Goal: Task Accomplishment & Management: Manage account settings

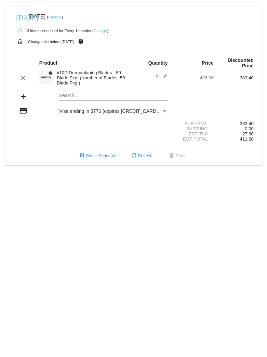
click at [62, 18] on link "Change" at bounding box center [54, 17] width 13 height 4
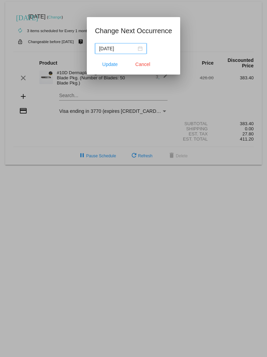
click at [135, 50] on div "[DATE]" at bounding box center [120, 49] width 43 height 8
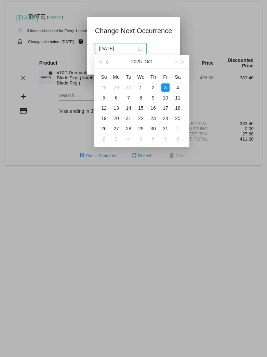
click at [108, 51] on span "button" at bounding box center [107, 62] width 3 height 3
click at [140, 51] on div "24" at bounding box center [141, 118] width 8 height 8
type input "[DATE]"
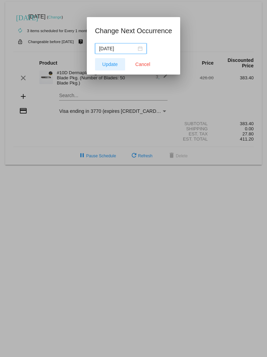
click at [105, 51] on span "Update" at bounding box center [109, 64] width 15 height 5
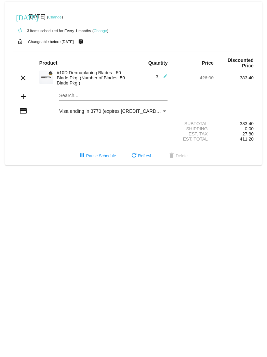
click at [165, 51] on mat-icon "edit" at bounding box center [163, 78] width 8 height 8
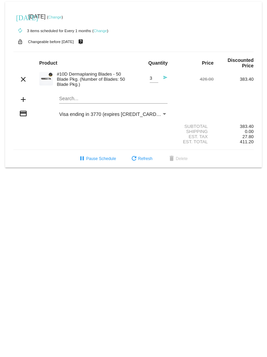
click at [196, 44] on div "lock_open Changeable before [DATE] live_help" at bounding box center [133, 41] width 240 height 9
click at [101, 30] on link "Change" at bounding box center [100, 31] width 13 height 4
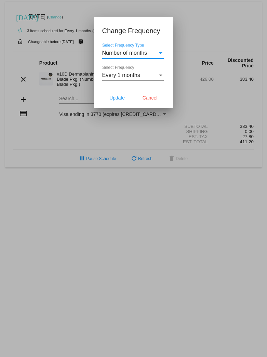
click at [158, 51] on div "Select Frequency Type" at bounding box center [161, 53] width 6 height 6
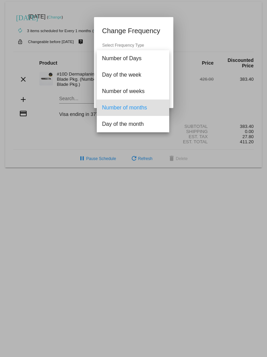
click at [203, 51] on div at bounding box center [133, 178] width 267 height 357
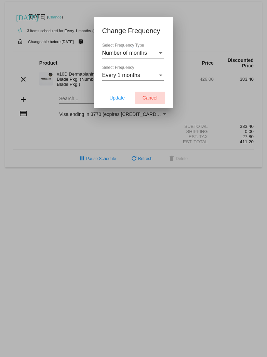
click at [155, 51] on button "Cancel" at bounding box center [150, 98] width 30 height 12
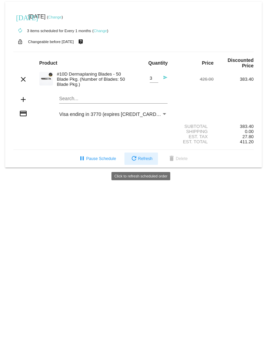
click at [149, 51] on span "refresh Refresh" at bounding box center [141, 158] width 23 height 5
